Goal: Task Accomplishment & Management: Complete application form

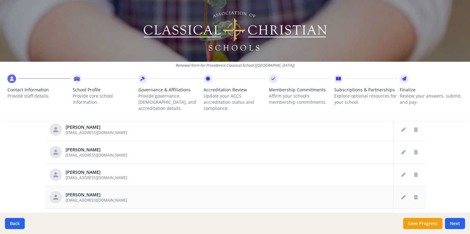
scroll to position [371, 0]
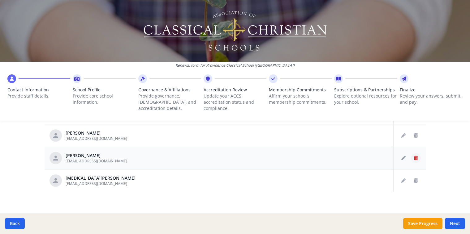
click at [414, 157] on icon "Delete staff" at bounding box center [416, 158] width 4 height 4
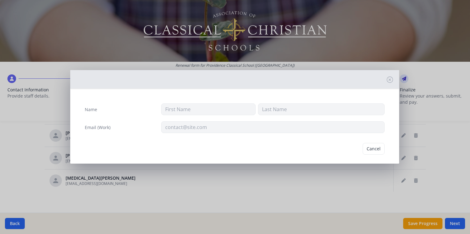
type input "Gillian"
type input "[PERSON_NAME]"
type input "[EMAIL_ADDRESS][DOMAIN_NAME]"
click at [374, 147] on button "Delete" at bounding box center [373, 149] width 21 height 12
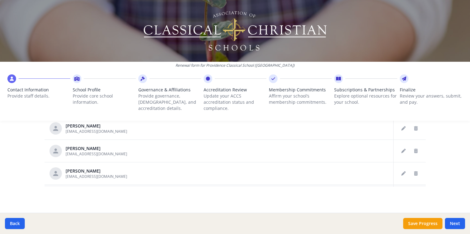
scroll to position [733, 0]
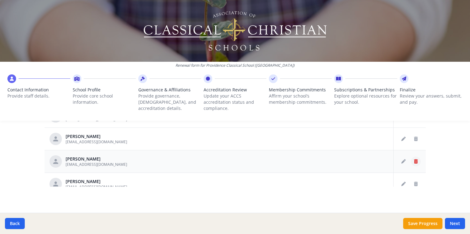
click at [414, 160] on icon "Delete staff" at bounding box center [416, 162] width 4 height 4
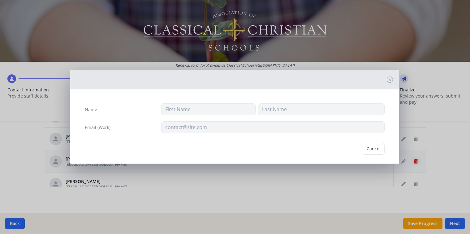
type input "Ashleigh"
type input "Queen"
type input "[EMAIL_ADDRESS][DOMAIN_NAME]"
click at [373, 147] on button "Delete" at bounding box center [373, 149] width 21 height 12
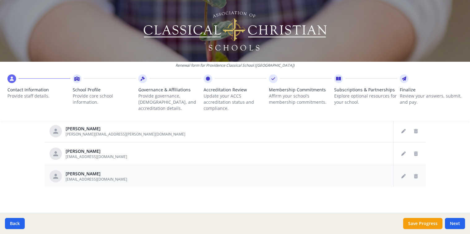
scroll to position [671, 0]
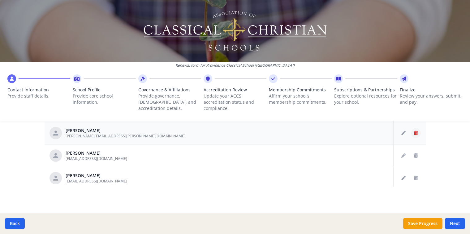
click at [414, 132] on icon "Delete staff" at bounding box center [416, 133] width 4 height 4
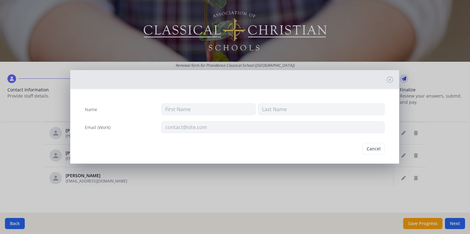
type input "[PERSON_NAME]"
type input "[PERSON_NAME][EMAIL_ADDRESS][PERSON_NAME][DOMAIN_NAME]"
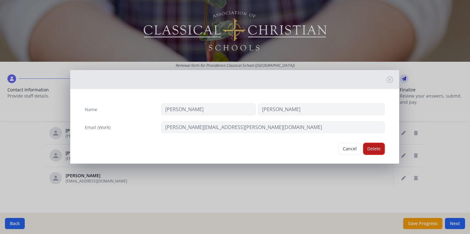
click at [371, 149] on button "Delete" at bounding box center [373, 149] width 21 height 12
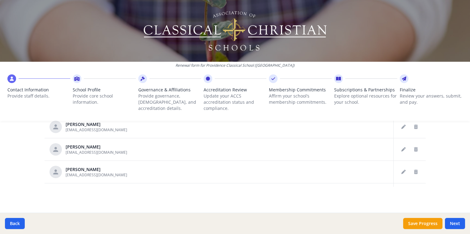
scroll to position [578, 0]
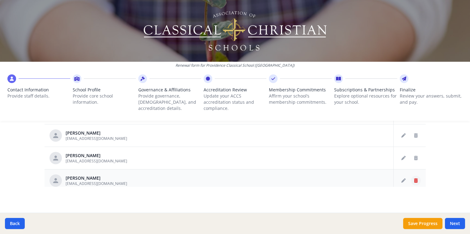
click at [414, 181] on icon "Delete staff" at bounding box center [416, 181] width 4 height 4
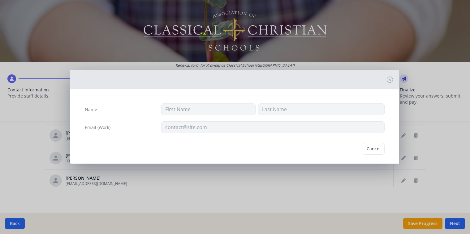
type input "Mark"
type input "[PERSON_NAME]"
type input "[EMAIL_ADDRESS][DOMAIN_NAME]"
click at [366, 144] on button "Delete" at bounding box center [373, 149] width 21 height 12
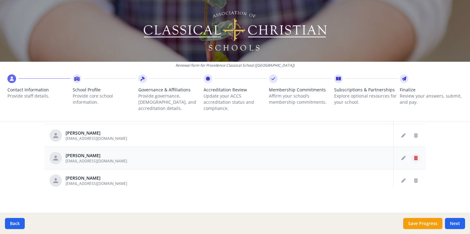
click at [414, 157] on icon "Delete staff" at bounding box center [416, 158] width 4 height 4
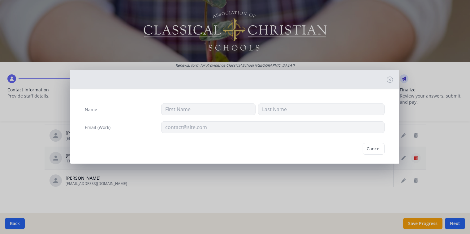
type input "[PERSON_NAME]"
type input "[EMAIL_ADDRESS][DOMAIN_NAME]"
click at [374, 151] on button "Delete" at bounding box center [373, 149] width 21 height 12
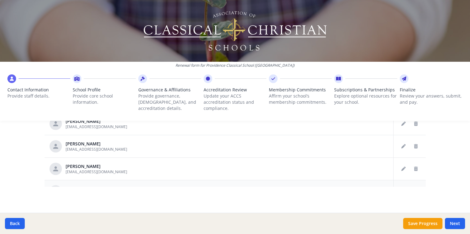
scroll to position [424, 0]
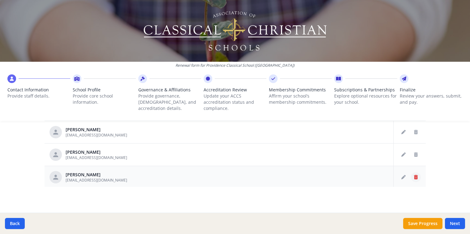
click at [414, 176] on icon "Delete staff" at bounding box center [416, 177] width 4 height 4
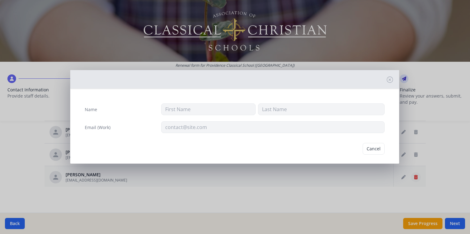
type input "[PERSON_NAME]"
type input "[EMAIL_ADDRESS][DOMAIN_NAME]"
click at [373, 148] on button "Delete" at bounding box center [373, 149] width 21 height 12
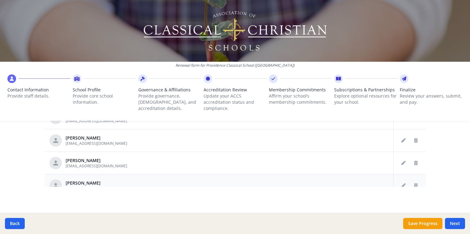
scroll to position [362, 0]
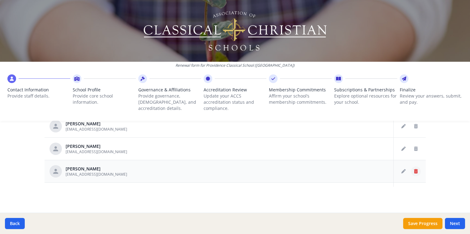
click at [414, 171] on icon "Delete staff" at bounding box center [416, 172] width 4 height 4
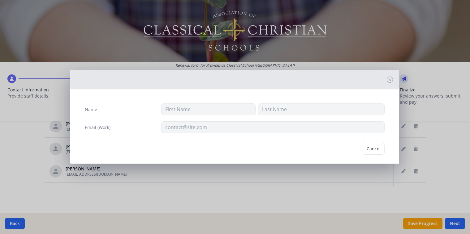
type input "[PERSON_NAME]"
type input "Cross"
type input "[EMAIL_ADDRESS][DOMAIN_NAME]"
click at [370, 148] on button "Delete" at bounding box center [373, 149] width 21 height 12
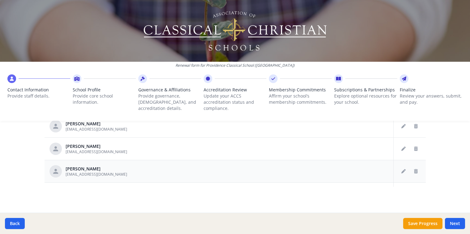
scroll to position [331, 0]
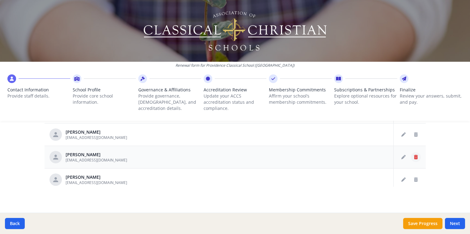
click at [414, 157] on icon "Delete staff" at bounding box center [416, 157] width 4 height 4
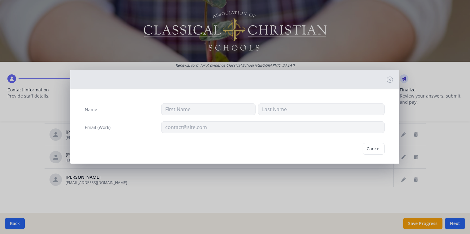
type input "[PERSON_NAME] [PERSON_NAME]"
type input "Charbono"
type input "[EMAIL_ADDRESS][DOMAIN_NAME]"
click at [375, 146] on button "Delete" at bounding box center [373, 149] width 21 height 12
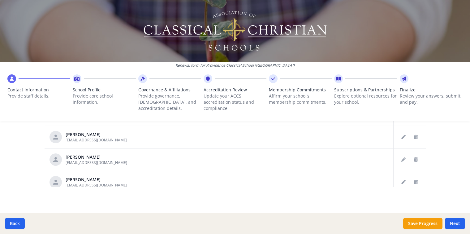
scroll to position [269, 0]
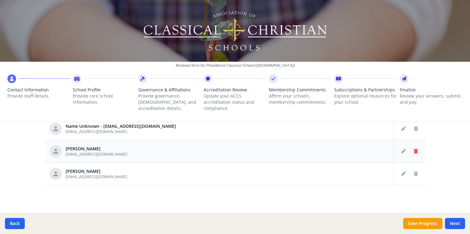
click at [414, 150] on icon "Delete staff" at bounding box center [416, 151] width 4 height 4
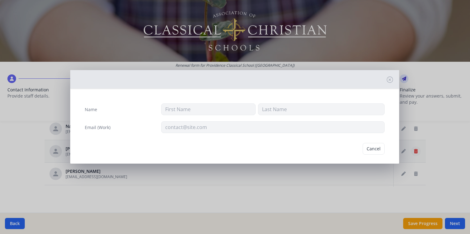
type input "[PERSON_NAME]"
type input "[EMAIL_ADDRESS][DOMAIN_NAME]"
click at [369, 148] on button "Delete" at bounding box center [373, 149] width 21 height 12
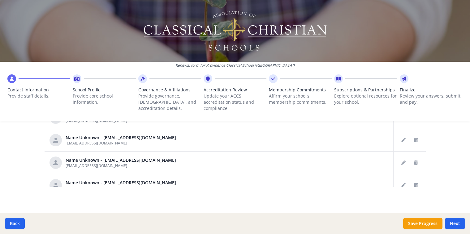
scroll to position [207, 0]
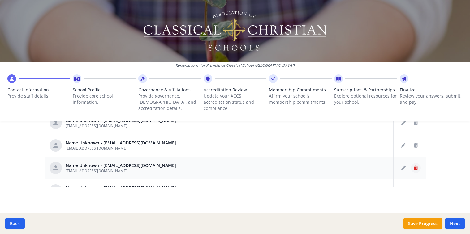
click at [414, 167] on icon "Delete staff" at bounding box center [416, 168] width 4 height 4
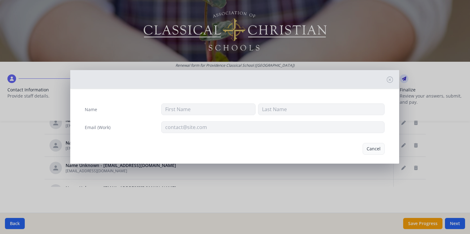
click at [376, 150] on button "Cancel" at bounding box center [374, 149] width 22 height 12
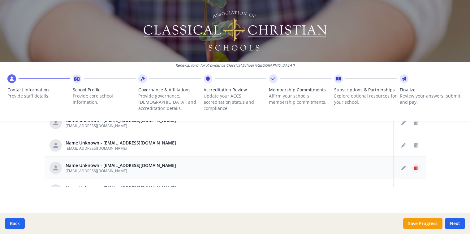
click at [414, 167] on icon "Delete staff" at bounding box center [416, 168] width 4 height 4
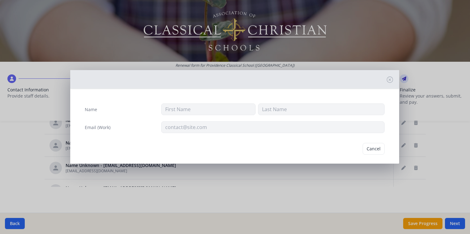
click at [369, 168] on div "Name Email (Work) Cancel" at bounding box center [235, 117] width 470 height 234
click at [368, 150] on button "Cancel" at bounding box center [374, 149] width 22 height 12
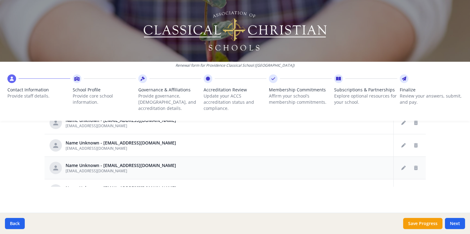
click at [213, 165] on td at bounding box center [303, 168] width 180 height 23
click at [414, 166] on icon "Delete staff" at bounding box center [416, 168] width 4 height 4
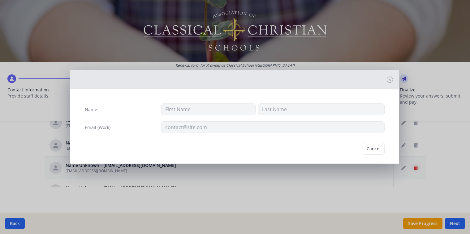
type input "[EMAIL_ADDRESS][DOMAIN_NAME]"
click at [373, 149] on button "Delete" at bounding box center [373, 149] width 21 height 12
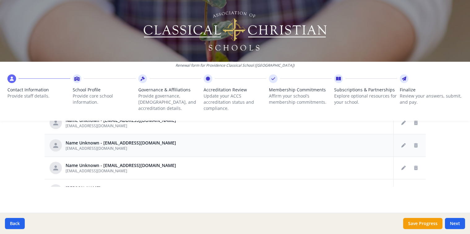
click at [363, 150] on td at bounding box center [303, 145] width 180 height 23
click at [414, 144] on icon "Delete staff" at bounding box center [416, 146] width 4 height 4
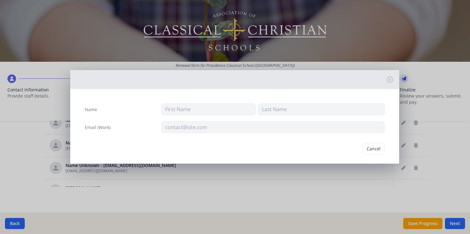
type input "[EMAIL_ADDRESS][DOMAIN_NAME]"
click at [371, 147] on button "Delete" at bounding box center [373, 149] width 21 height 12
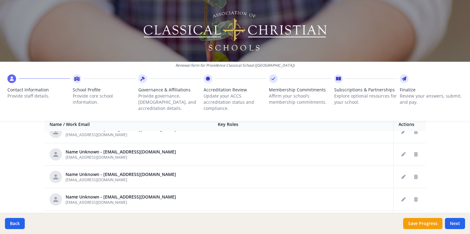
scroll to position [247, 0]
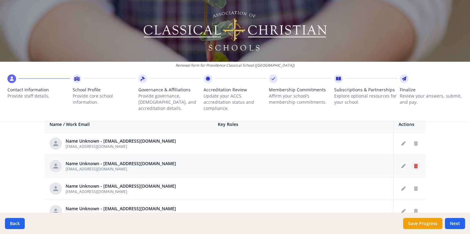
click at [414, 166] on icon "Delete staff" at bounding box center [416, 166] width 4 height 4
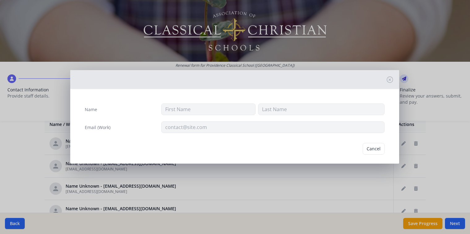
type input "[EMAIL_ADDRESS][DOMAIN_NAME]"
click at [369, 147] on button "Delete" at bounding box center [373, 149] width 21 height 12
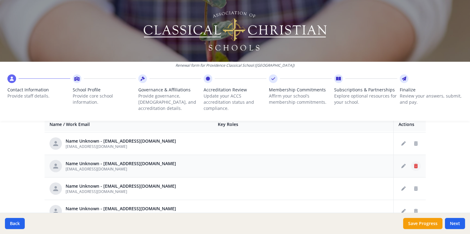
click at [414, 165] on icon "Delete staff" at bounding box center [416, 166] width 4 height 4
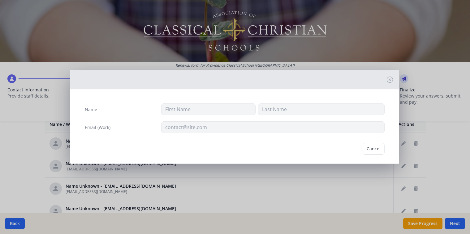
type input "[EMAIL_ADDRESS][DOMAIN_NAME]"
click at [371, 148] on button "Delete" at bounding box center [373, 149] width 21 height 12
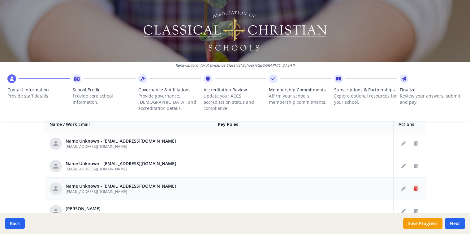
click at [414, 187] on icon "Delete staff" at bounding box center [416, 189] width 4 height 4
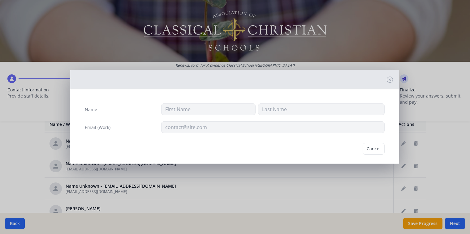
type input "[EMAIL_ADDRESS][DOMAIN_NAME]"
click at [367, 149] on button "Delete" at bounding box center [373, 149] width 21 height 12
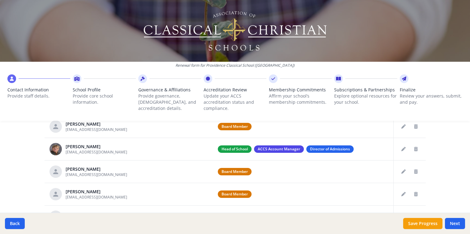
scroll to position [298, 0]
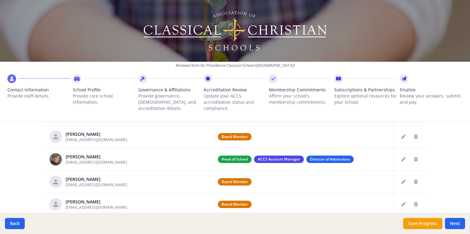
click at [465, 116] on div "Contact Information Provide staff details. School Profile Provide core school i…" at bounding box center [235, 96] width 470 height 49
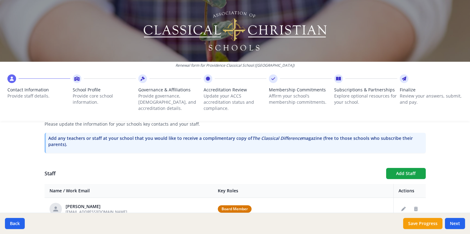
scroll to position [182, 0]
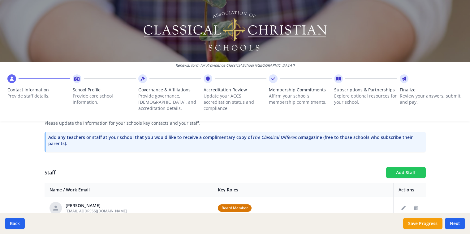
click at [404, 169] on button "Add Staff" at bounding box center [406, 172] width 40 height 11
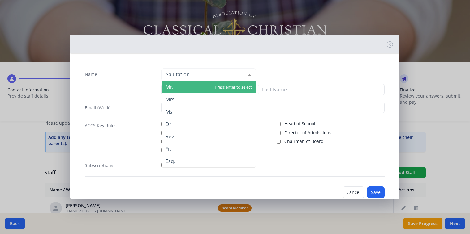
click at [248, 73] on div at bounding box center [249, 75] width 12 height 12
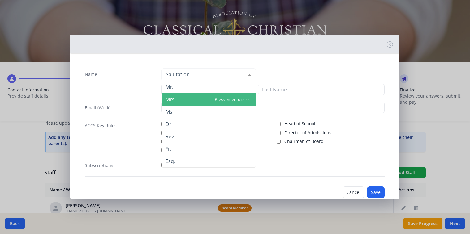
click at [191, 96] on span "Mrs." at bounding box center [209, 99] width 94 height 12
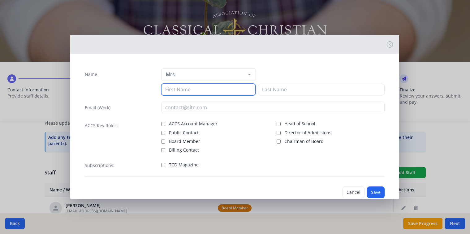
click at [188, 90] on input at bounding box center [208, 90] width 94 height 12
type input "[PERSON_NAME]"
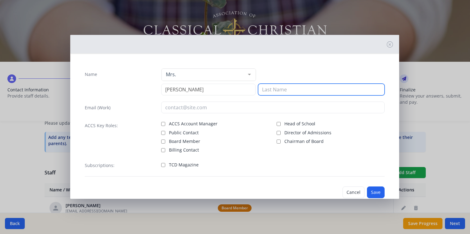
click at [282, 87] on input at bounding box center [321, 90] width 127 height 12
type input "Machie"
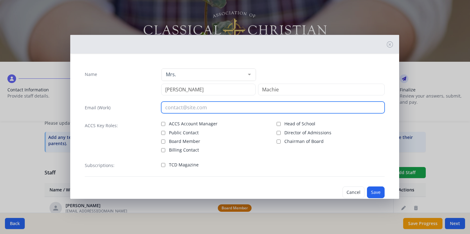
click at [210, 104] on input "email" at bounding box center [272, 108] width 223 height 12
type input "[EMAIL_ADDRESS][DOMAIN_NAME]"
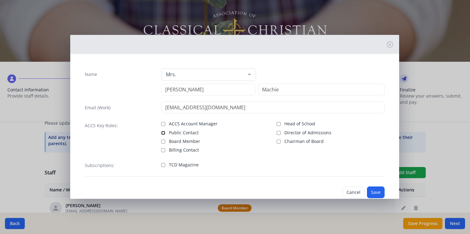
click at [162, 134] on input "Public Contact" at bounding box center [163, 133] width 4 height 4
checkbox input "true"
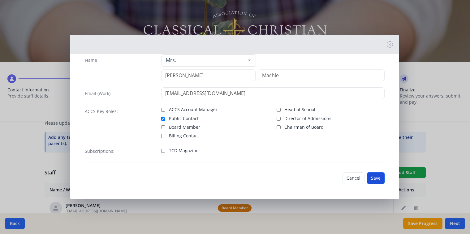
click at [373, 177] on button "Save" at bounding box center [376, 179] width 18 height 12
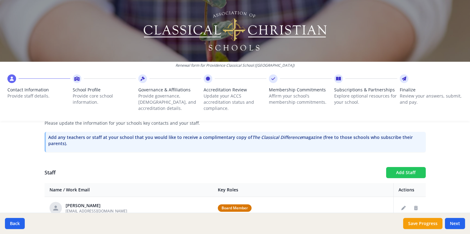
click at [413, 170] on button "Add Staff" at bounding box center [406, 172] width 40 height 11
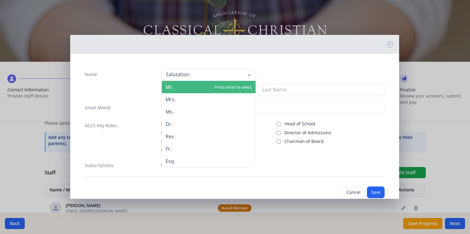
click at [246, 74] on div at bounding box center [249, 75] width 12 height 12
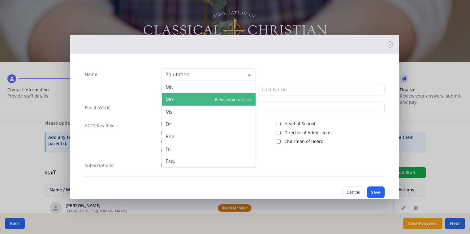
click at [193, 99] on span "Mrs." at bounding box center [209, 99] width 94 height 12
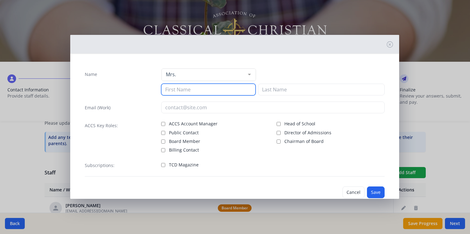
click at [190, 92] on input at bounding box center [208, 90] width 94 height 12
type input "[PERSON_NAME]"
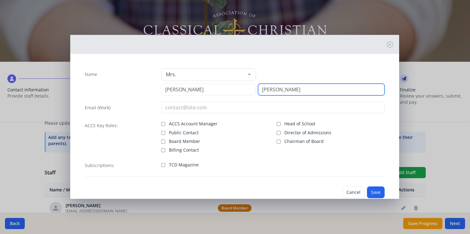
type input "[PERSON_NAME]"
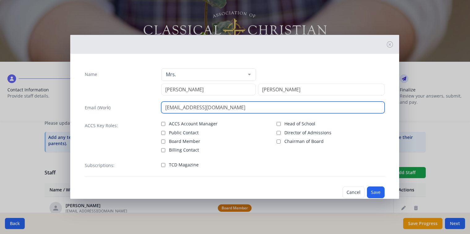
type input "[EMAIL_ADDRESS][DOMAIN_NAME]"
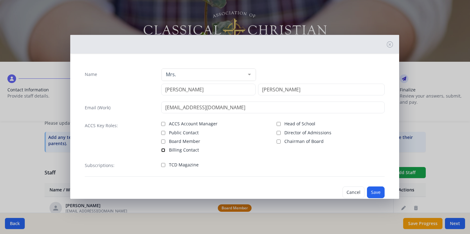
click at [163, 151] on input "Billing Contact" at bounding box center [163, 150] width 4 height 4
checkbox input "true"
click at [376, 193] on button "Save" at bounding box center [376, 193] width 18 height 12
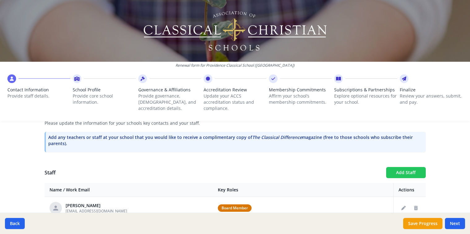
click at [405, 170] on button "Add Staff" at bounding box center [406, 172] width 40 height 11
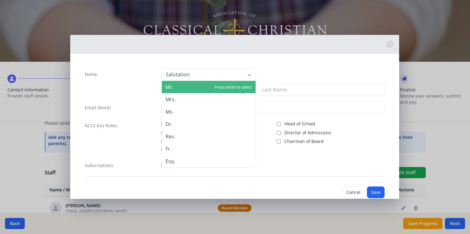
click at [247, 74] on div at bounding box center [249, 75] width 12 height 12
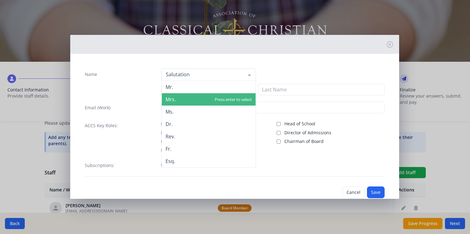
click at [204, 100] on span "Mrs." at bounding box center [209, 99] width 94 height 12
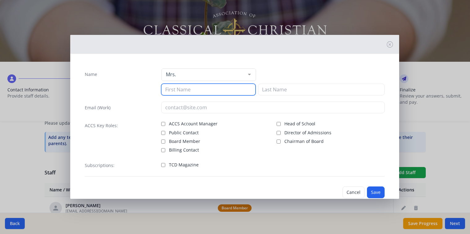
click at [203, 93] on input at bounding box center [208, 90] width 94 height 12
type input "[PERSON_NAME]"
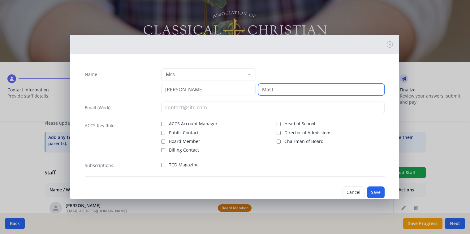
type input "Mast"
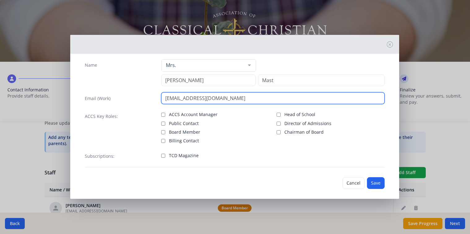
scroll to position [14, 0]
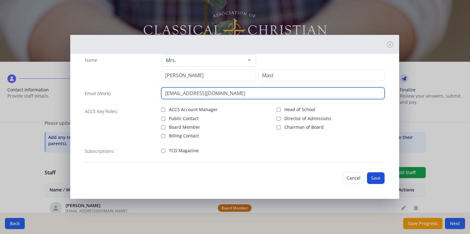
type input "[EMAIL_ADDRESS][DOMAIN_NAME]"
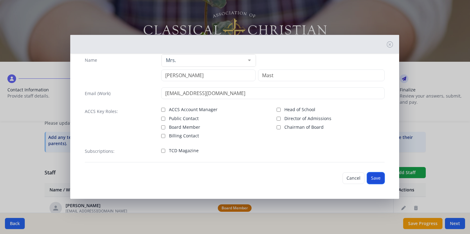
click at [372, 178] on button "Save" at bounding box center [376, 179] width 18 height 12
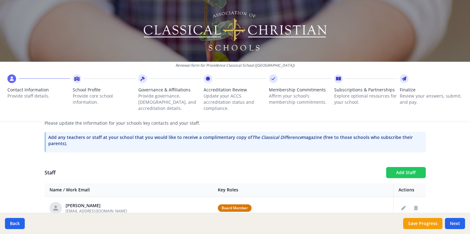
click at [402, 169] on button "Add Staff" at bounding box center [406, 172] width 40 height 11
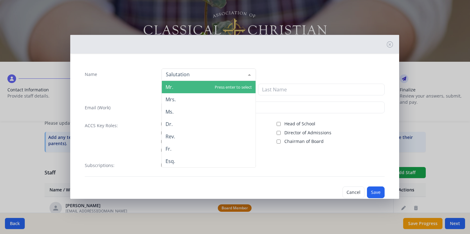
click at [247, 73] on div at bounding box center [249, 75] width 12 height 12
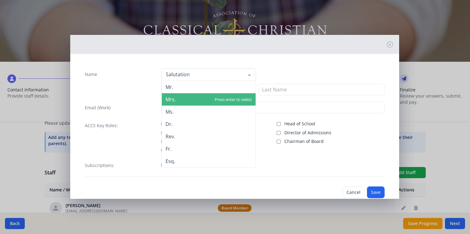
click at [213, 96] on span "Mrs." at bounding box center [209, 99] width 94 height 12
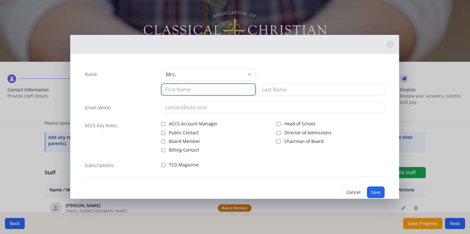
click at [212, 92] on input at bounding box center [208, 90] width 94 height 12
type input "[PERSON_NAME]"
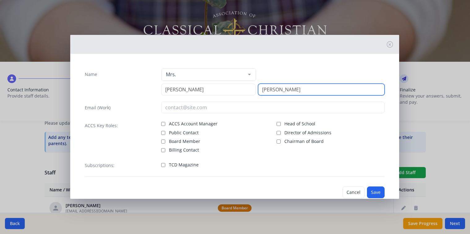
type input "[PERSON_NAME]"
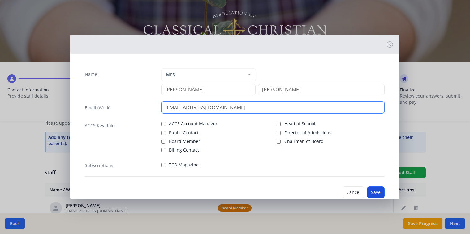
type input "[EMAIL_ADDRESS][DOMAIN_NAME]"
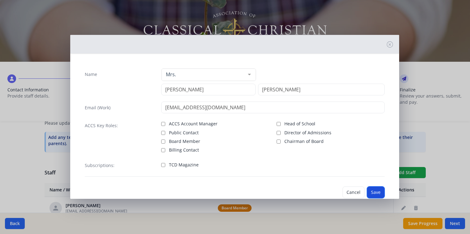
click at [370, 192] on button "Save" at bounding box center [376, 193] width 18 height 12
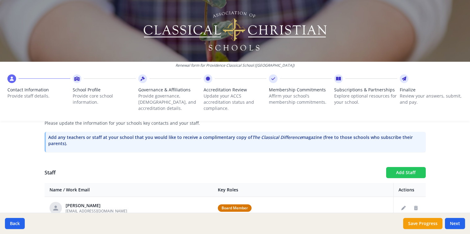
click at [410, 171] on button "Add Staff" at bounding box center [406, 172] width 40 height 11
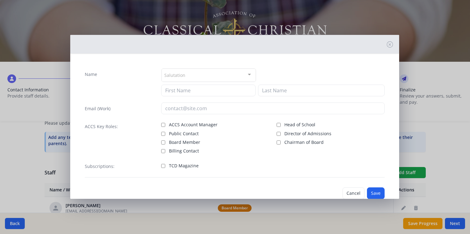
click at [243, 74] on div at bounding box center [249, 75] width 12 height 12
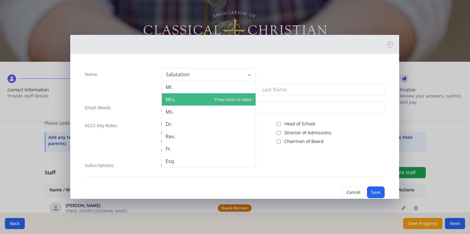
click at [211, 96] on span "Mrs." at bounding box center [209, 99] width 94 height 12
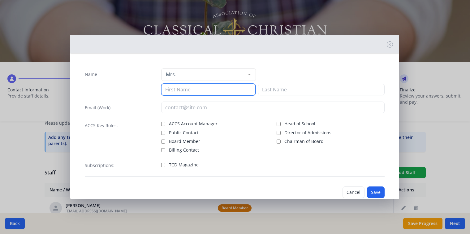
click at [214, 91] on input at bounding box center [208, 90] width 94 height 12
type input "[PERSON_NAME]"
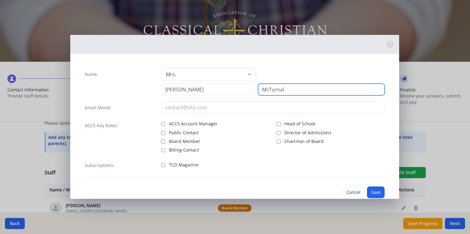
type input "McTurnal"
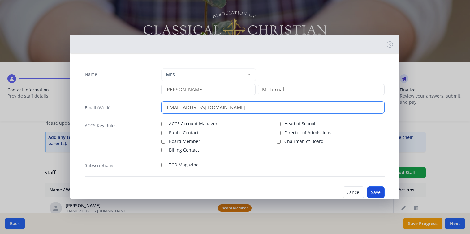
type input "[EMAIL_ADDRESS][DOMAIN_NAME]"
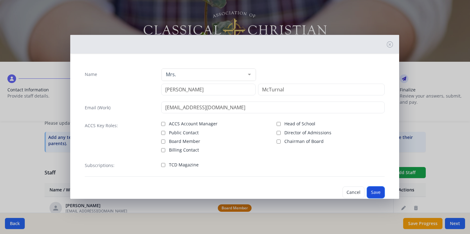
click at [372, 192] on button "Save" at bounding box center [376, 193] width 18 height 12
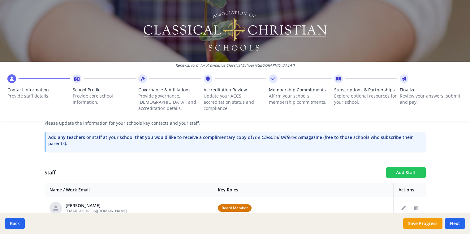
click at [411, 171] on button "Add Staff" at bounding box center [406, 172] width 40 height 11
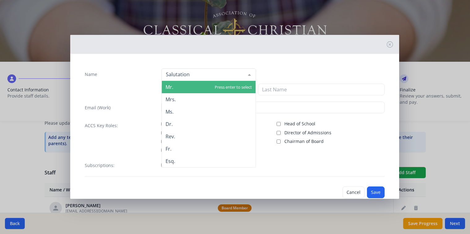
click at [247, 72] on div at bounding box center [249, 75] width 12 height 12
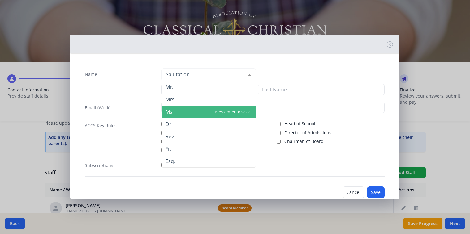
click at [178, 108] on span "Ms." at bounding box center [209, 112] width 94 height 12
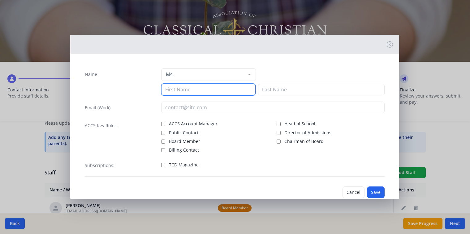
click at [177, 92] on input at bounding box center [208, 90] width 94 height 12
type input "[PERSON_NAME]"
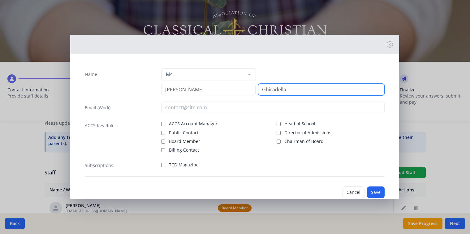
type input "Ghiradella"
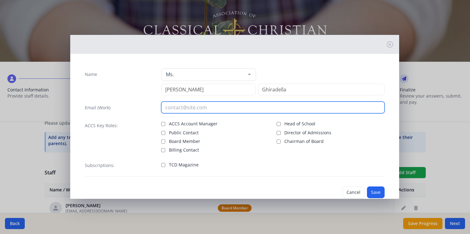
click at [192, 109] on input "email" at bounding box center [272, 108] width 223 height 12
type input "[EMAIL_ADDRESS][DOMAIN_NAME]"
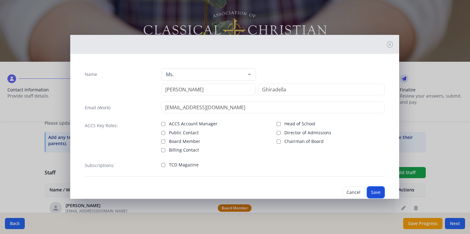
click at [372, 193] on button "Save" at bounding box center [376, 193] width 18 height 12
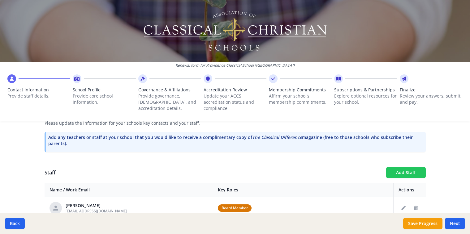
click at [397, 171] on button "Add Staff" at bounding box center [406, 172] width 40 height 11
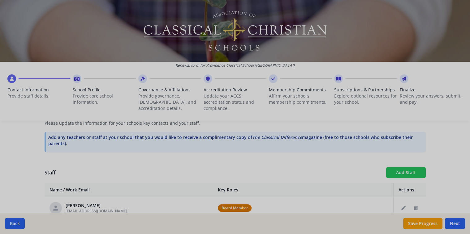
checkbox input "false"
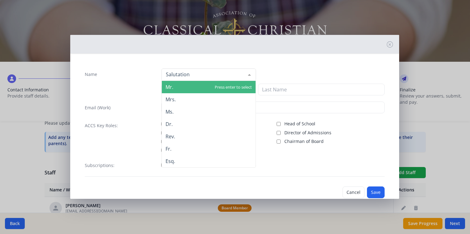
click at [200, 75] on div at bounding box center [208, 75] width 94 height 12
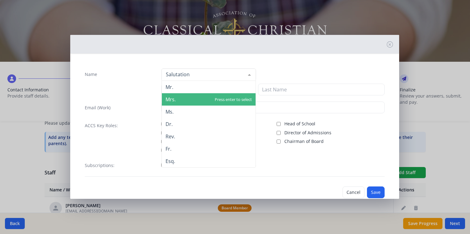
click at [181, 98] on span "Mrs." at bounding box center [209, 99] width 94 height 12
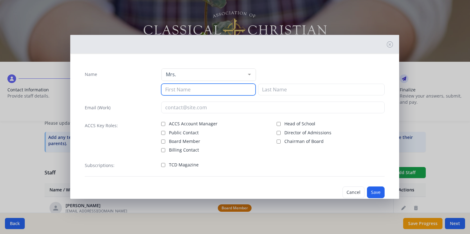
click at [180, 91] on input at bounding box center [208, 90] width 94 height 12
type input "[PERSON_NAME]"
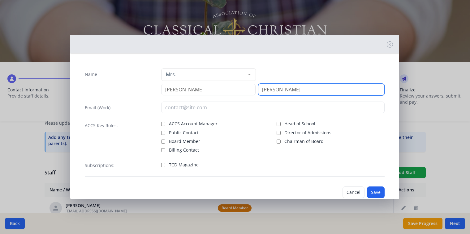
type input "[PERSON_NAME]"
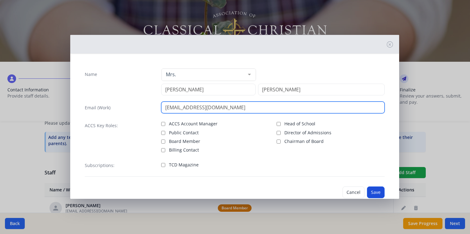
type input "[EMAIL_ADDRESS][DOMAIN_NAME]"
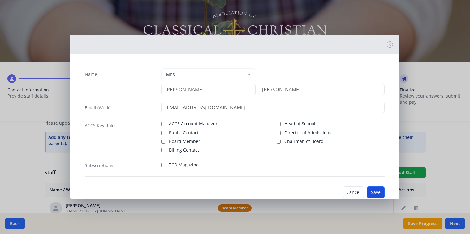
click at [372, 190] on button "Save" at bounding box center [376, 193] width 18 height 12
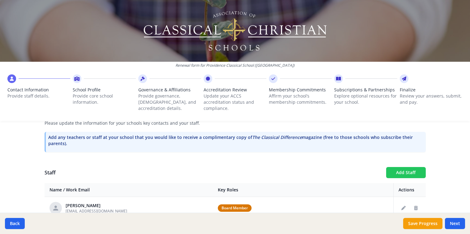
click at [398, 172] on button "Add Staff" at bounding box center [406, 172] width 40 height 11
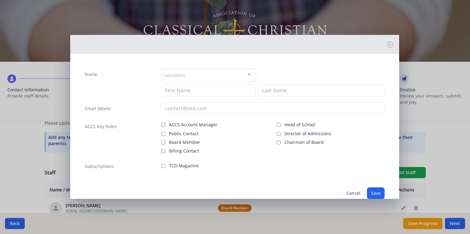
click at [247, 73] on div at bounding box center [249, 75] width 12 height 12
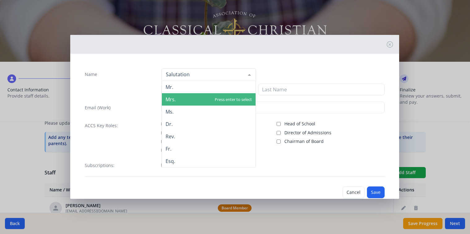
click at [211, 97] on span "Mrs." at bounding box center [209, 99] width 94 height 12
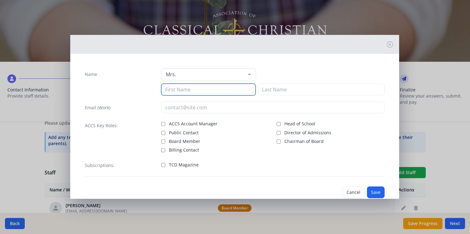
click at [208, 90] on input at bounding box center [208, 90] width 94 height 12
type input "[PERSON_NAME]"
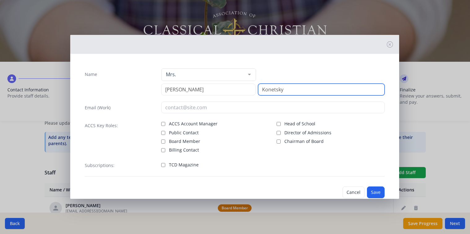
type input "Konetsky"
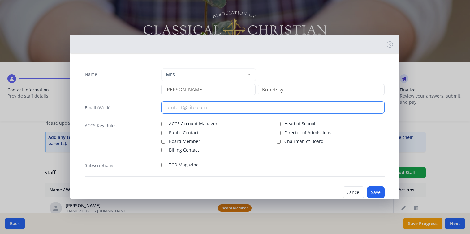
click at [201, 108] on input "email" at bounding box center [272, 108] width 223 height 12
type input "[EMAIL_ADDRESS][DOMAIN_NAME]"
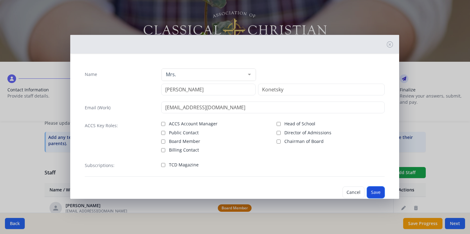
click at [370, 191] on button "Save" at bounding box center [376, 193] width 18 height 12
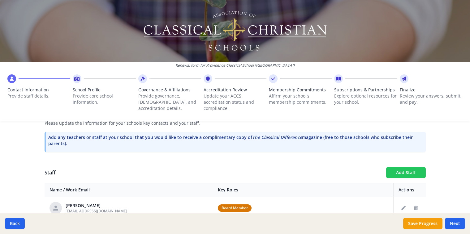
click at [413, 172] on button "Add Staff" at bounding box center [406, 172] width 40 height 11
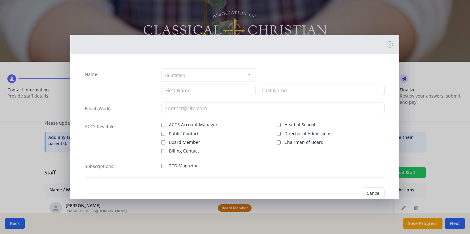
checkbox input "false"
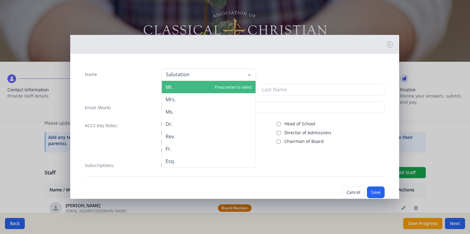
click at [247, 74] on div at bounding box center [249, 75] width 12 height 12
click at [197, 88] on span "Mr." at bounding box center [209, 87] width 94 height 12
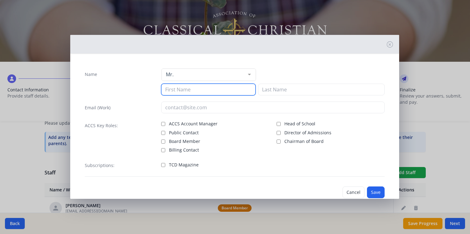
click at [197, 88] on input at bounding box center [208, 90] width 94 height 12
type input "Jack"
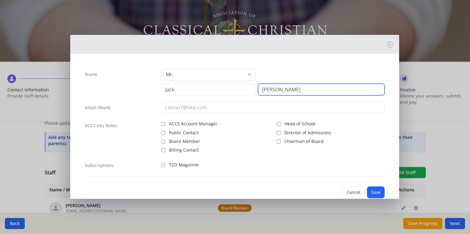
type input "[PERSON_NAME]"
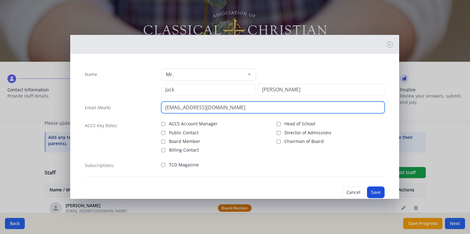
type input "[EMAIL_ADDRESS][DOMAIN_NAME]"
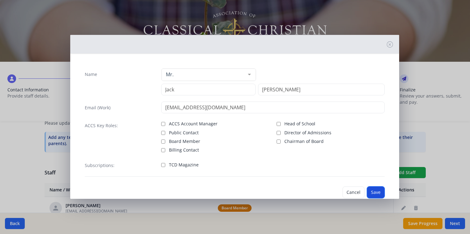
click at [372, 190] on button "Save" at bounding box center [376, 193] width 18 height 12
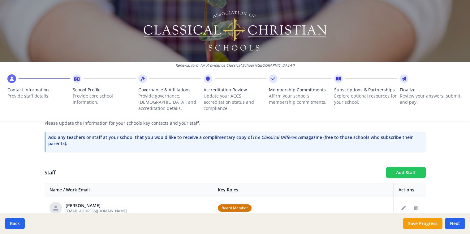
click at [415, 170] on button "Add Staff" at bounding box center [406, 172] width 40 height 11
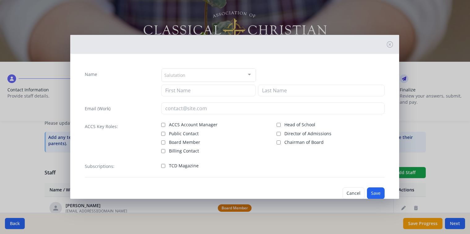
click at [248, 72] on div at bounding box center [249, 75] width 12 height 12
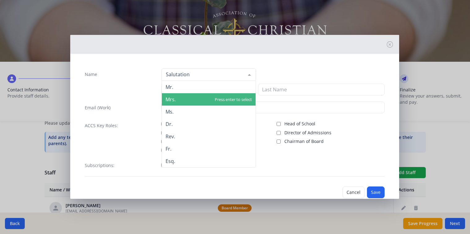
click at [209, 95] on span "Mrs." at bounding box center [209, 99] width 94 height 12
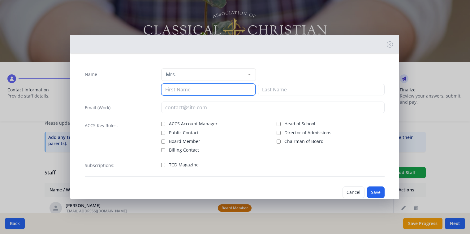
click at [209, 89] on input at bounding box center [208, 90] width 94 height 12
type input "[PERSON_NAME]"
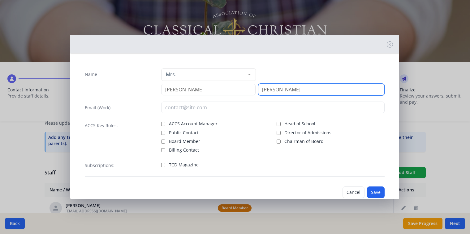
type input "[PERSON_NAME]"
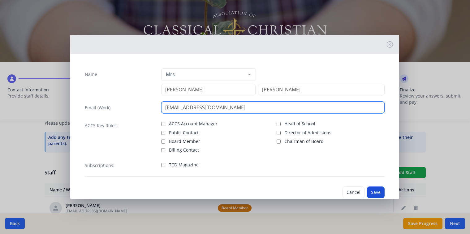
type input "[EMAIL_ADDRESS][DOMAIN_NAME]"
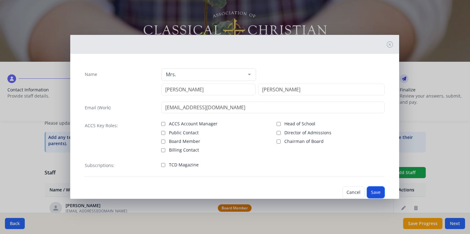
click at [375, 190] on button "Save" at bounding box center [376, 193] width 18 height 12
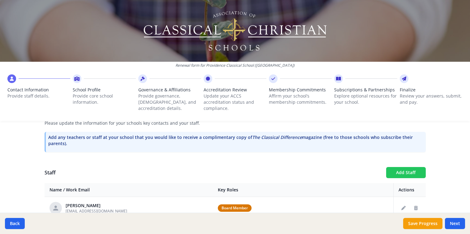
click at [403, 173] on button "Add Staff" at bounding box center [406, 172] width 40 height 11
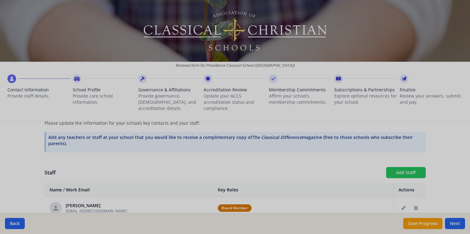
checkbox input "false"
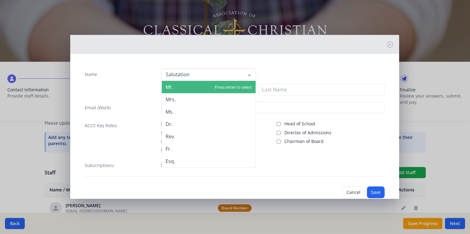
click at [247, 72] on div at bounding box center [249, 75] width 12 height 12
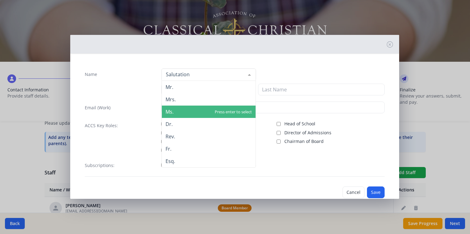
click at [207, 107] on span "Ms." at bounding box center [209, 112] width 94 height 12
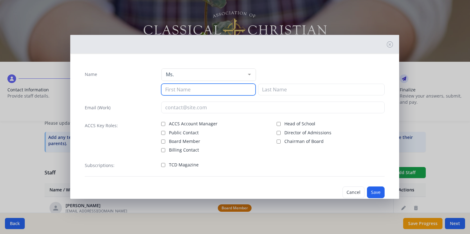
click at [202, 89] on input at bounding box center [208, 90] width 94 height 12
type input "Cara"
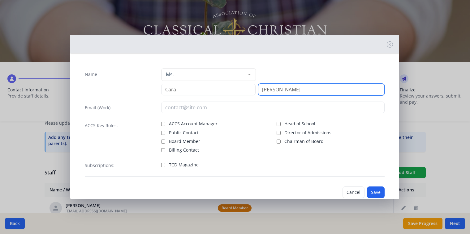
type input "[PERSON_NAME]"
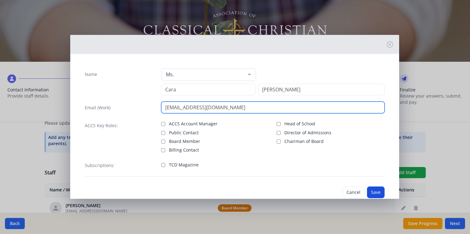
type input "[EMAIL_ADDRESS][DOMAIN_NAME]"
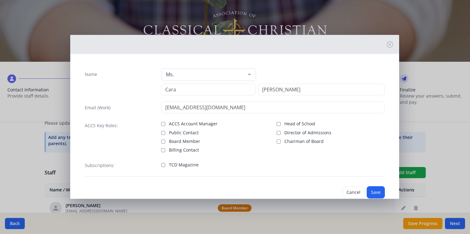
click at [367, 189] on button "Save" at bounding box center [376, 193] width 18 height 12
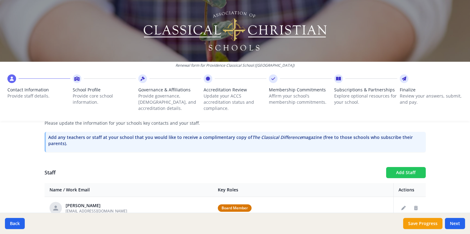
click at [405, 171] on button "Add Staff" at bounding box center [406, 172] width 40 height 11
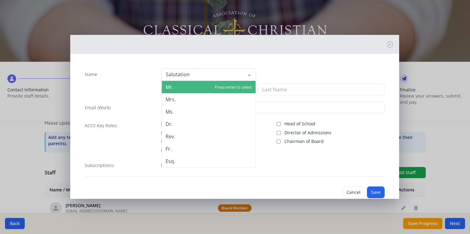
click at [245, 74] on div at bounding box center [249, 75] width 12 height 12
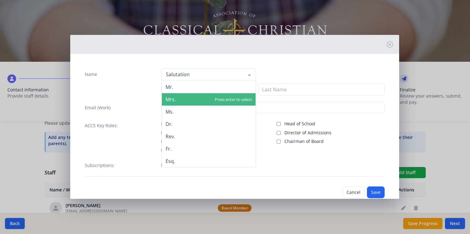
click at [220, 94] on span "Mrs." at bounding box center [209, 99] width 94 height 12
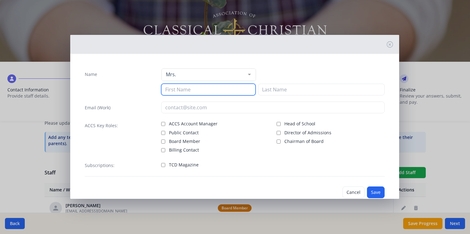
click at [218, 90] on input at bounding box center [208, 90] width 94 height 12
type input "[PERSON_NAME]"
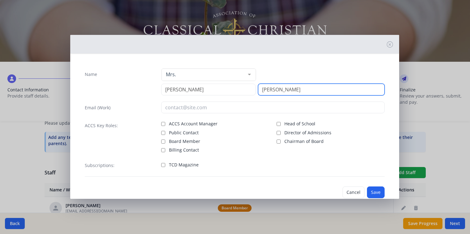
type input "[PERSON_NAME]"
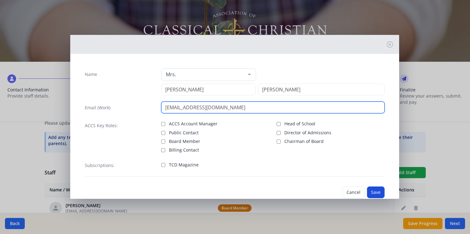
type input "[EMAIL_ADDRESS][DOMAIN_NAME]"
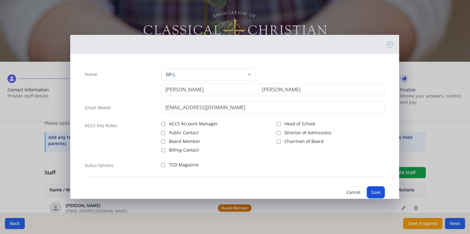
click at [371, 191] on button "Save" at bounding box center [376, 193] width 18 height 12
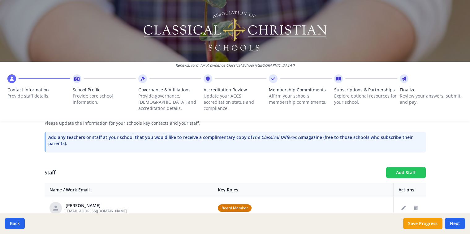
click at [412, 170] on button "Add Staff" at bounding box center [406, 172] width 40 height 11
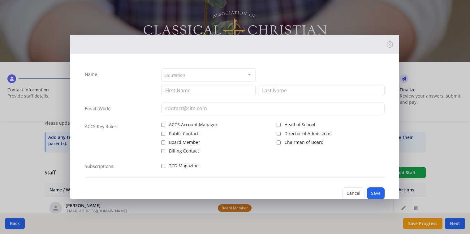
click at [188, 72] on div "Salutation" at bounding box center [208, 75] width 94 height 13
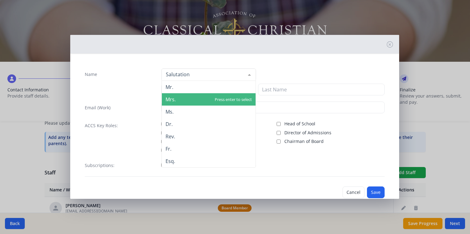
click at [179, 95] on span "Mrs." at bounding box center [209, 99] width 94 height 12
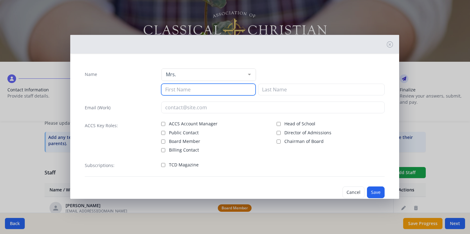
click at [178, 88] on input at bounding box center [208, 90] width 94 height 12
type input "[PERSON_NAME]"
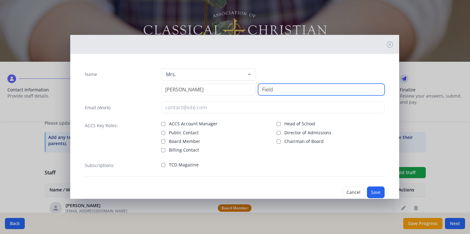
type input "Field"
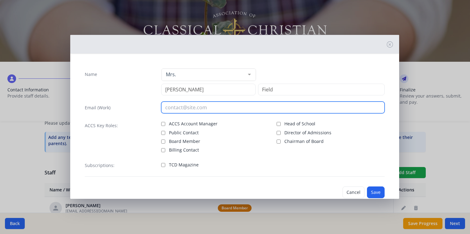
click at [180, 108] on input "email" at bounding box center [272, 108] width 223 height 12
type input "[EMAIL_ADDRESS][DOMAIN_NAME]"
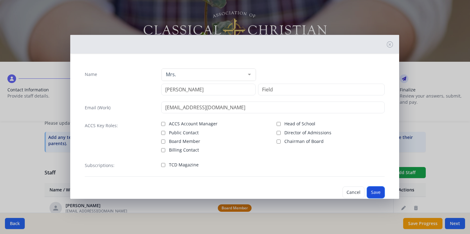
click at [372, 190] on button "Save" at bounding box center [376, 193] width 18 height 12
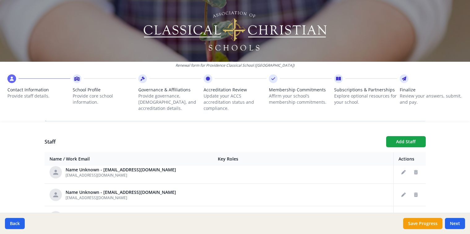
scroll to position [155, 0]
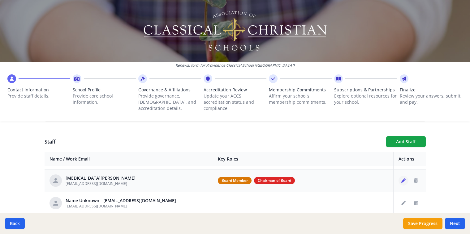
click at [401, 179] on icon "Edit staff" at bounding box center [403, 181] width 4 height 4
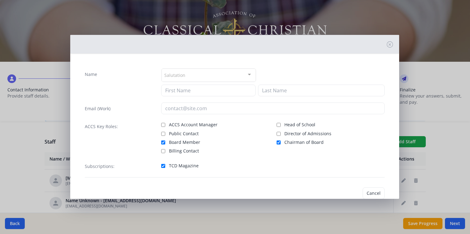
type input "[MEDICAL_DATA]"
type input "[PERSON_NAME]"
type input "[EMAIL_ADDRESS][DOMAIN_NAME]"
checkbox input "true"
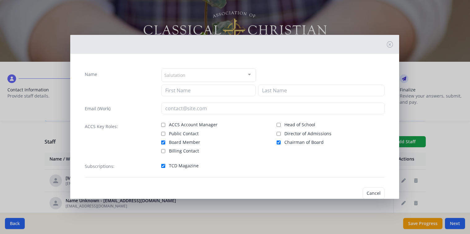
checkbox input "true"
click at [162, 141] on input "Board Member" at bounding box center [163, 143] width 4 height 4
checkbox input "false"
click at [277, 142] on input "Chairman of Board" at bounding box center [279, 143] width 4 height 4
checkbox input "false"
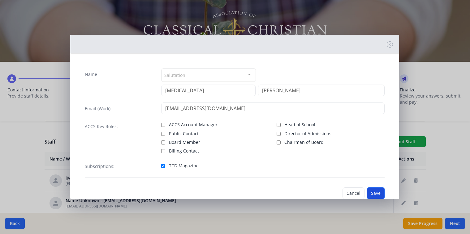
click at [370, 192] on button "Save" at bounding box center [376, 194] width 18 height 12
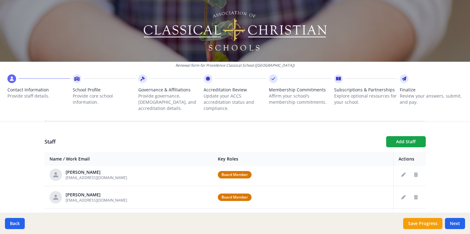
scroll to position [124, 0]
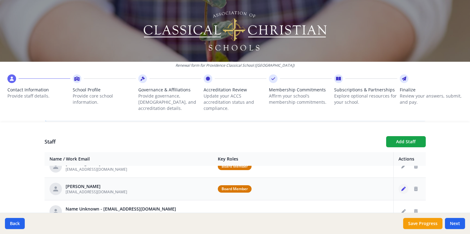
click at [401, 189] on icon "Edit staff" at bounding box center [403, 189] width 4 height 4
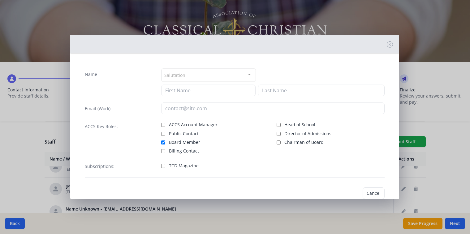
type input "[PERSON_NAME]"
type input "Stryker"
type input "[EMAIL_ADDRESS][DOMAIN_NAME]"
checkbox input "true"
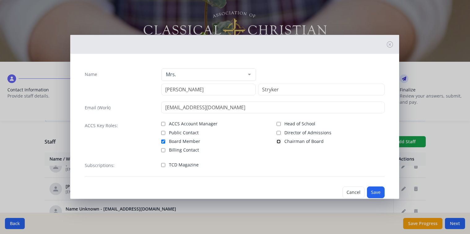
click at [277, 141] on input "Chairman of Board" at bounding box center [279, 142] width 4 height 4
checkbox input "true"
click at [373, 191] on button "Save" at bounding box center [376, 193] width 18 height 12
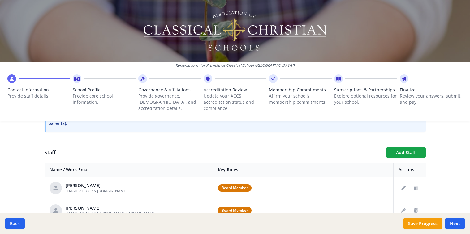
scroll to position [213, 0]
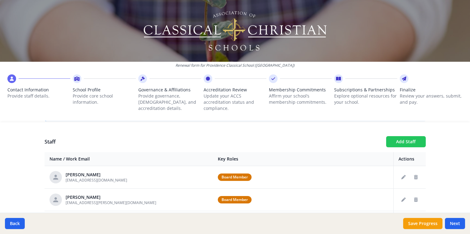
click at [407, 140] on button "Add Staff" at bounding box center [406, 141] width 40 height 11
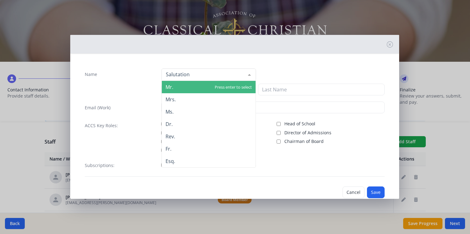
click at [217, 71] on div at bounding box center [208, 75] width 94 height 12
click at [175, 86] on span "Mr." at bounding box center [209, 87] width 94 height 12
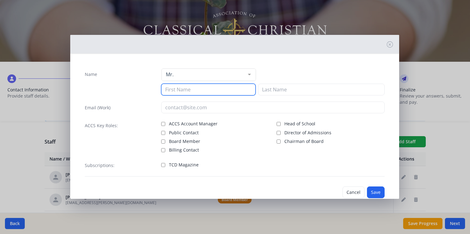
click at [174, 88] on input at bounding box center [208, 90] width 94 height 12
type input "[PERSON_NAME]"
click at [285, 84] on div "Mr. Mr. Mrs. Ms. Dr. Rev. Fr. Esq. No elements found. Consider changing the sea…" at bounding box center [272, 81] width 223 height 27
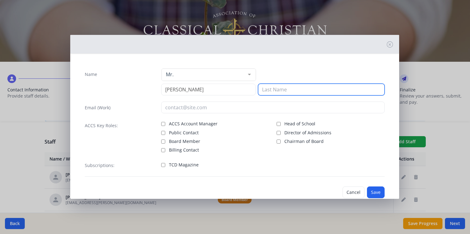
click at [284, 91] on input at bounding box center [321, 90] width 127 height 12
type input "[PERSON_NAME]"
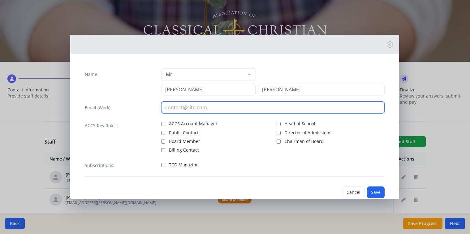
click at [237, 107] on input "email" at bounding box center [272, 108] width 223 height 12
type input "[EMAIL_ADDRESS][DOMAIN_NAME]"
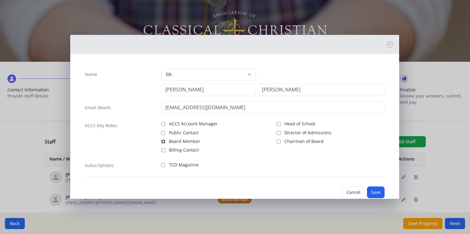
click at [162, 141] on input "Board Member" at bounding box center [163, 142] width 4 height 4
checkbox input "true"
click at [376, 192] on button "Save" at bounding box center [376, 193] width 18 height 12
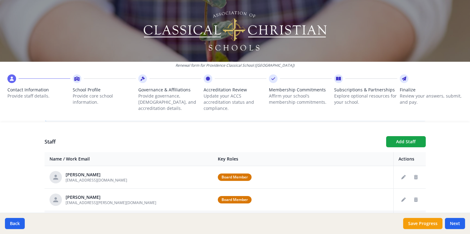
scroll to position [31, 0]
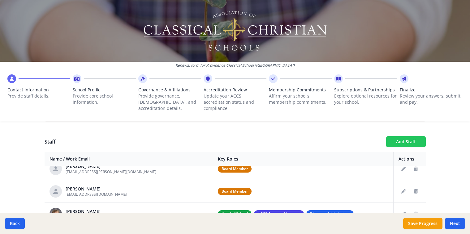
click at [399, 140] on button "Add Staff" at bounding box center [406, 141] width 40 height 11
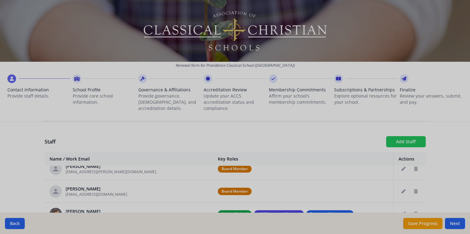
checkbox input "false"
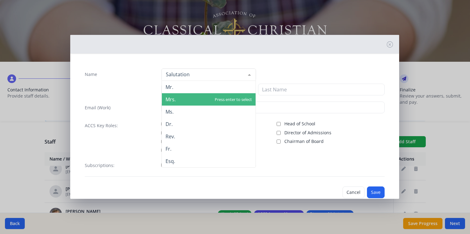
click at [174, 97] on span "Mrs." at bounding box center [170, 99] width 10 height 7
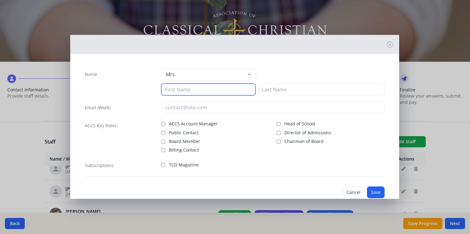
click at [174, 88] on input at bounding box center [208, 90] width 94 height 12
type input "Abby"
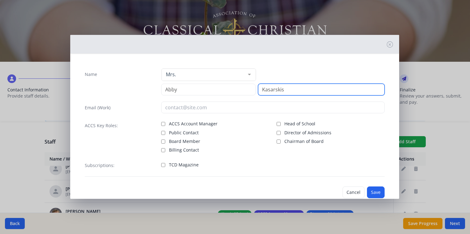
type input "Kasarskis"
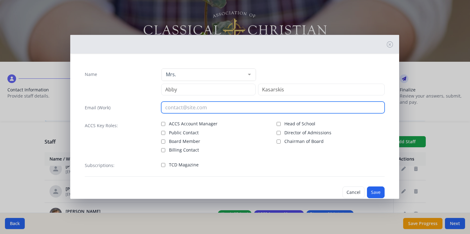
click at [170, 110] on input "email" at bounding box center [272, 108] width 223 height 12
type input "[EMAIL_ADDRESS][DOMAIN_NAME]"
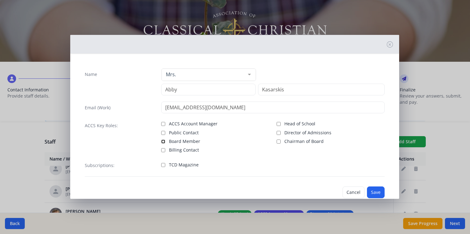
click at [162, 142] on input "Board Member" at bounding box center [163, 142] width 4 height 4
checkbox input "true"
click at [371, 191] on button "Save" at bounding box center [376, 193] width 18 height 12
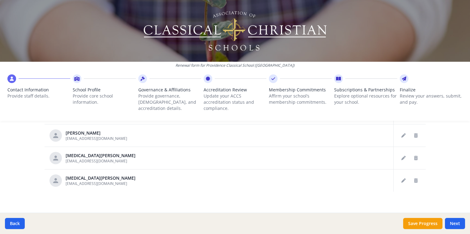
scroll to position [376, 0]
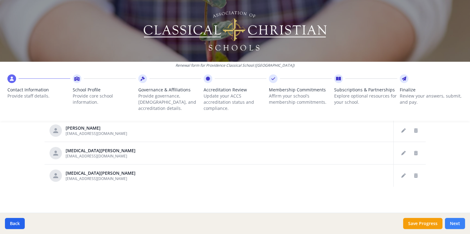
click at [457, 220] on button "Next" at bounding box center [455, 223] width 20 height 11
type input "[PHONE_NUMBER]"
